Goal: Find specific fact: Find specific fact

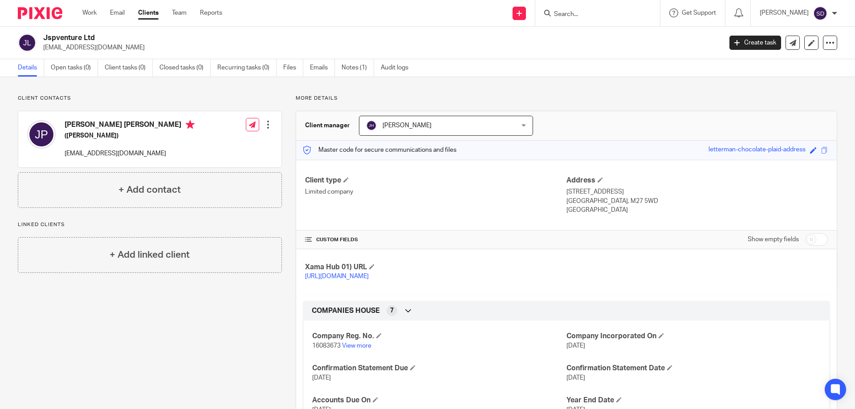
scroll to position [49, 0]
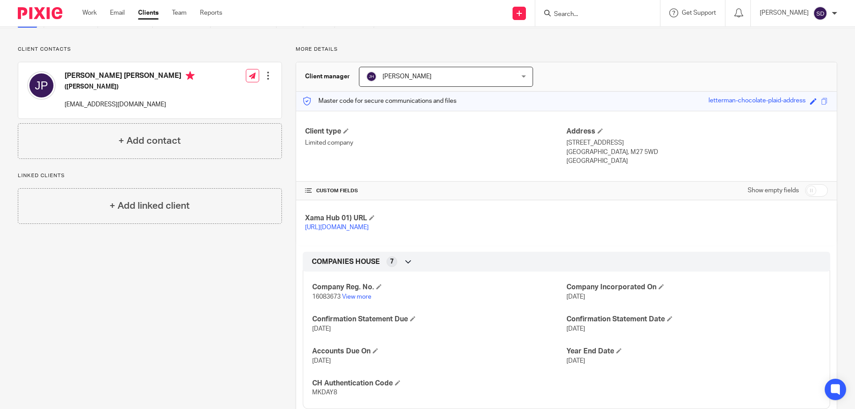
click at [629, 8] on form at bounding box center [600, 13] width 95 height 11
click at [629, 13] on input "Search" at bounding box center [593, 15] width 80 height 8
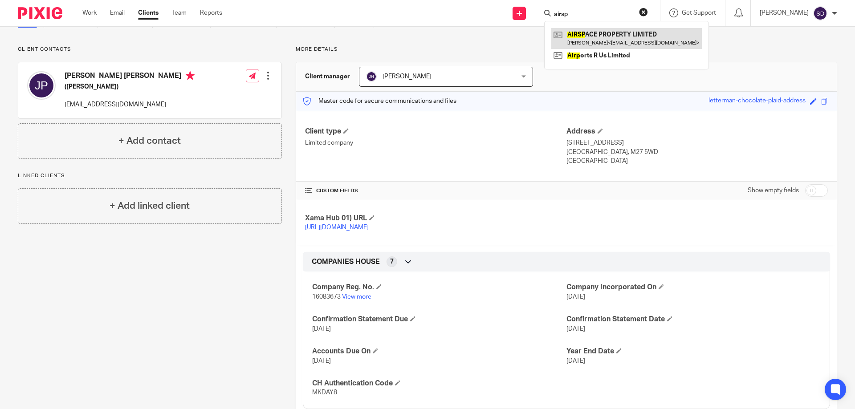
type input "airsp"
click at [576, 33] on link at bounding box center [627, 38] width 151 height 20
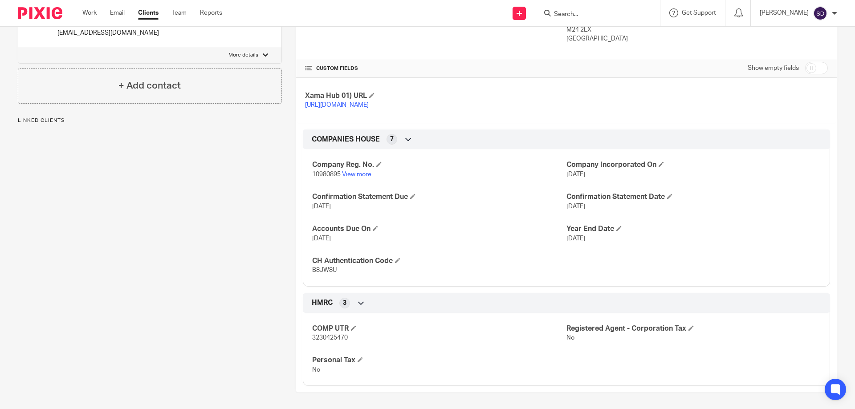
scroll to position [178, 0]
drag, startPoint x: 340, startPoint y: 273, endPoint x: 309, endPoint y: 274, distance: 30.8
click at [309, 274] on div "Company Reg. No. 10980895 View more Company Incorporated On [DATE] Confirmation…" at bounding box center [566, 213] width 527 height 144
copy span "B8JW8U"
drag, startPoint x: 308, startPoint y: 174, endPoint x: 338, endPoint y: 176, distance: 30.3
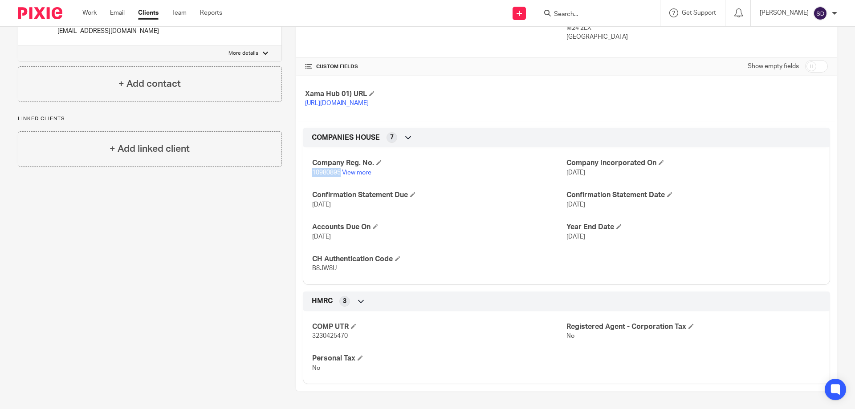
click at [338, 176] on div "Company Reg. No. 10980895 View more Company Incorporated On [DATE] Confirmation…" at bounding box center [566, 213] width 527 height 144
copy span "10980895"
